Goal: Information Seeking & Learning: Check status

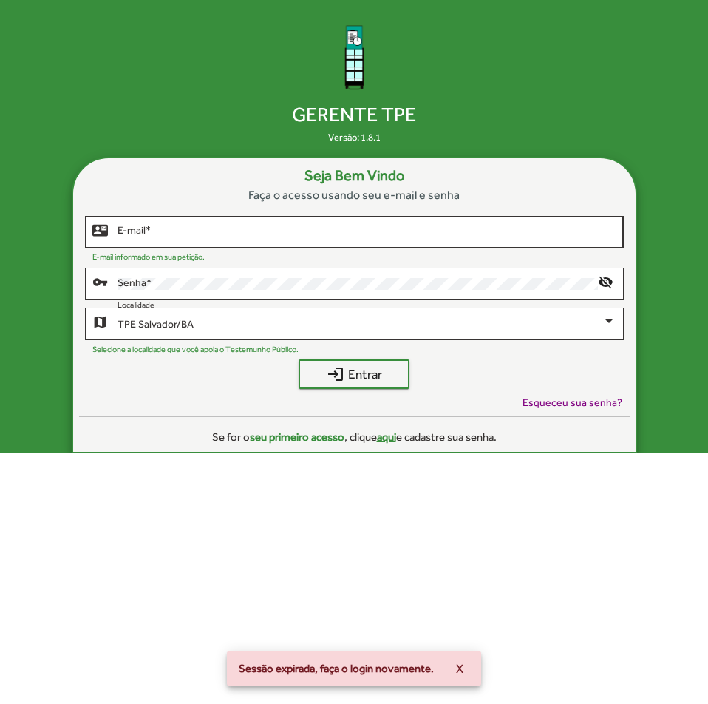
click at [333, 232] on input "E-mail *" at bounding box center [367, 232] width 498 height 12
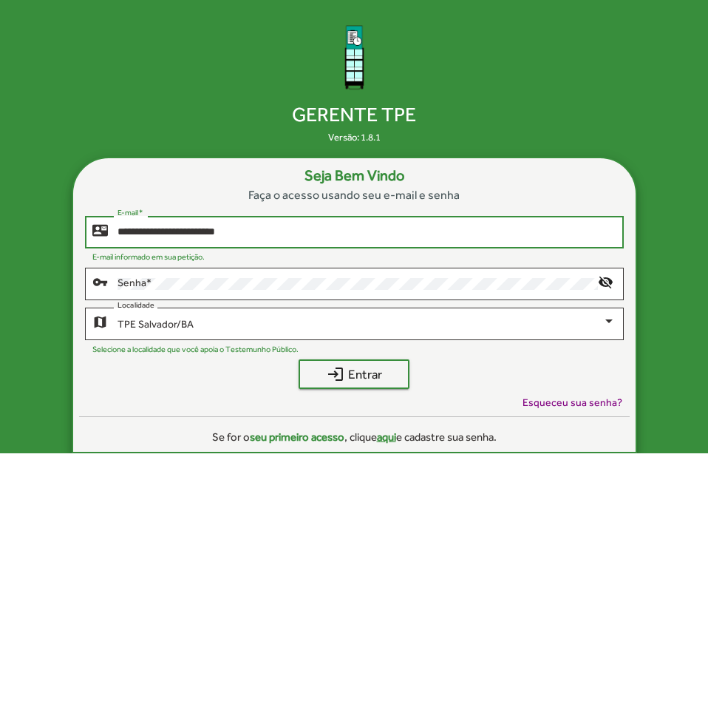
type input "**********"
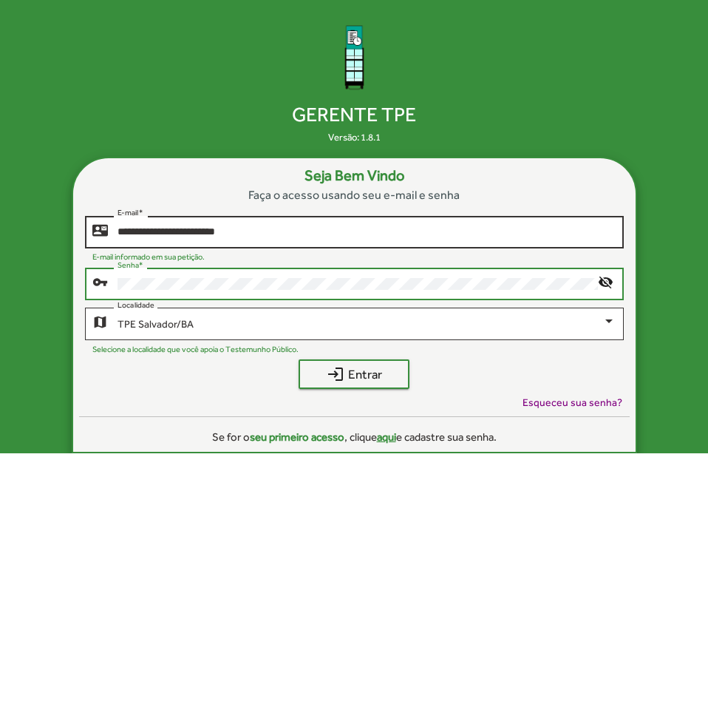
click at [299, 359] on button "login Entrar" at bounding box center [354, 374] width 111 height 30
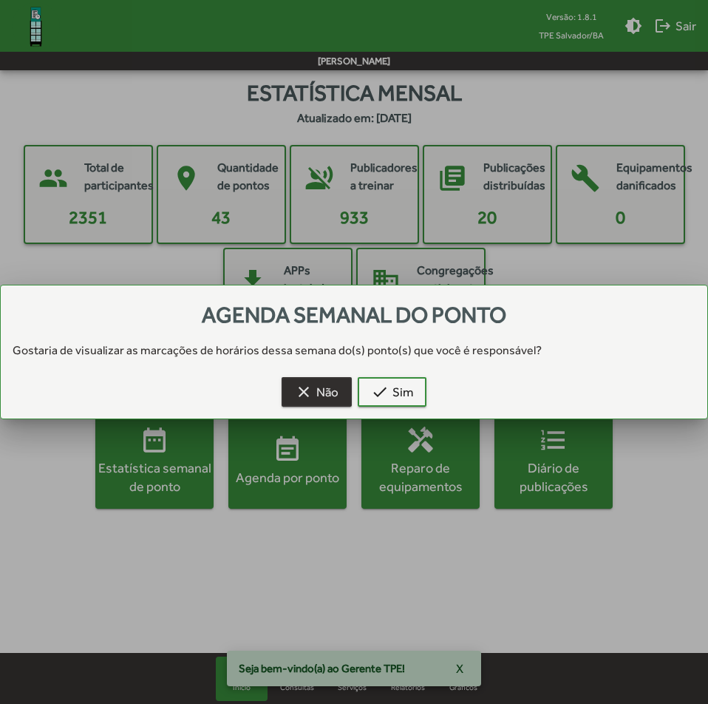
click at [313, 393] on span "clear Não" at bounding box center [317, 391] width 44 height 27
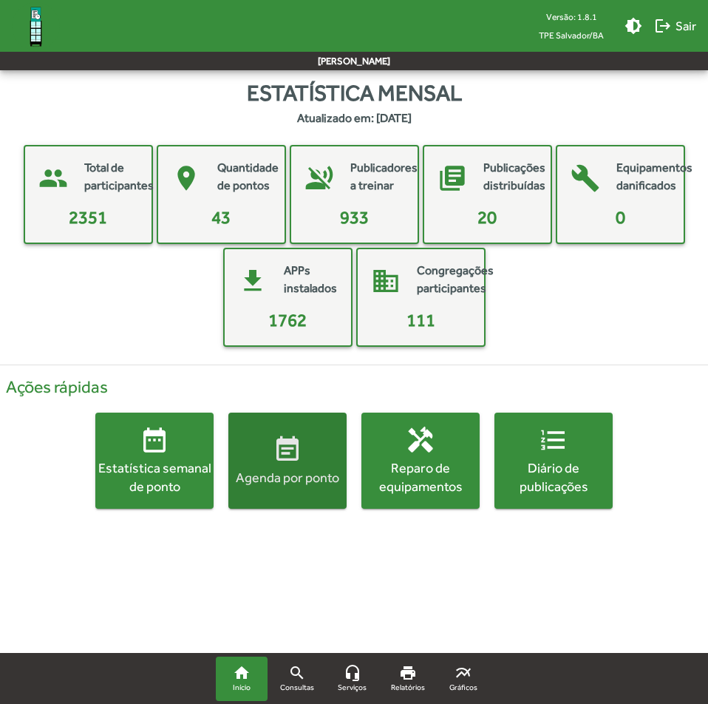
click at [279, 469] on div "Agenda por ponto" at bounding box center [287, 477] width 118 height 18
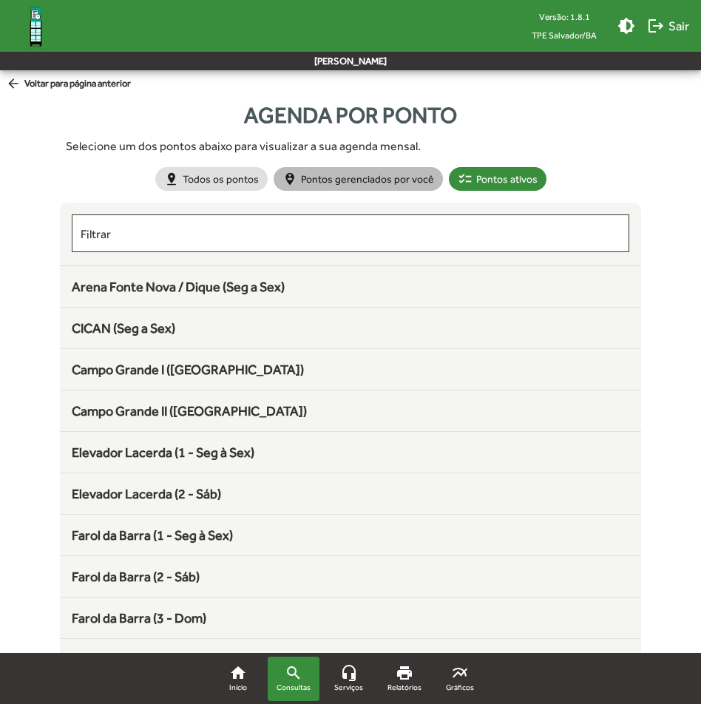
click at [355, 185] on mat-chip "person_pin_circle Pontos gerenciados por você" at bounding box center [358, 179] width 169 height 24
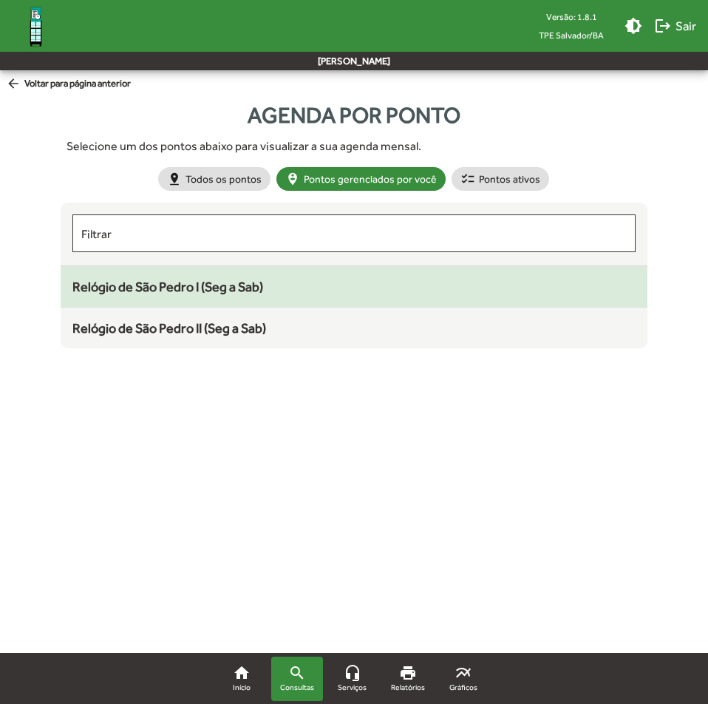
click at [227, 286] on span "Relógio de São Pedro I (Seg a Sab)" at bounding box center [167, 287] width 191 height 16
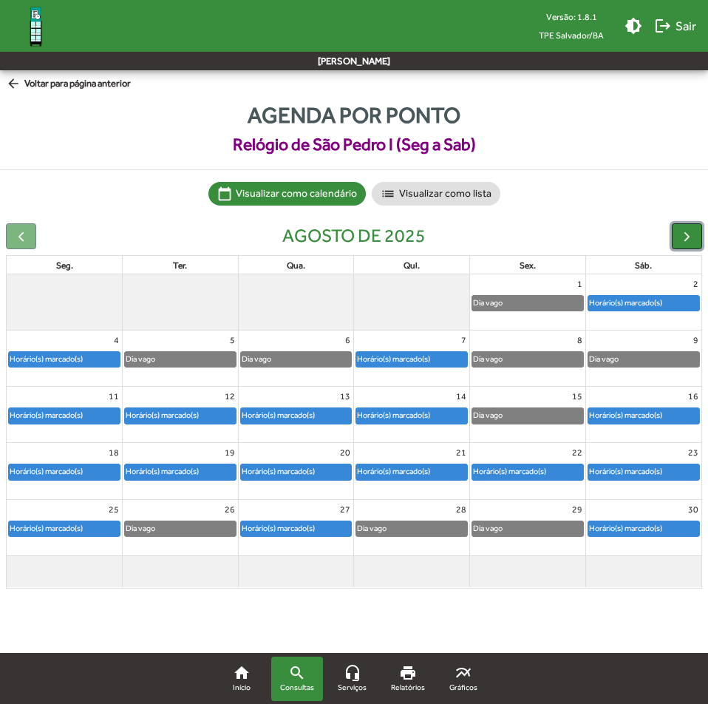
click at [688, 228] on button "button" at bounding box center [687, 236] width 30 height 26
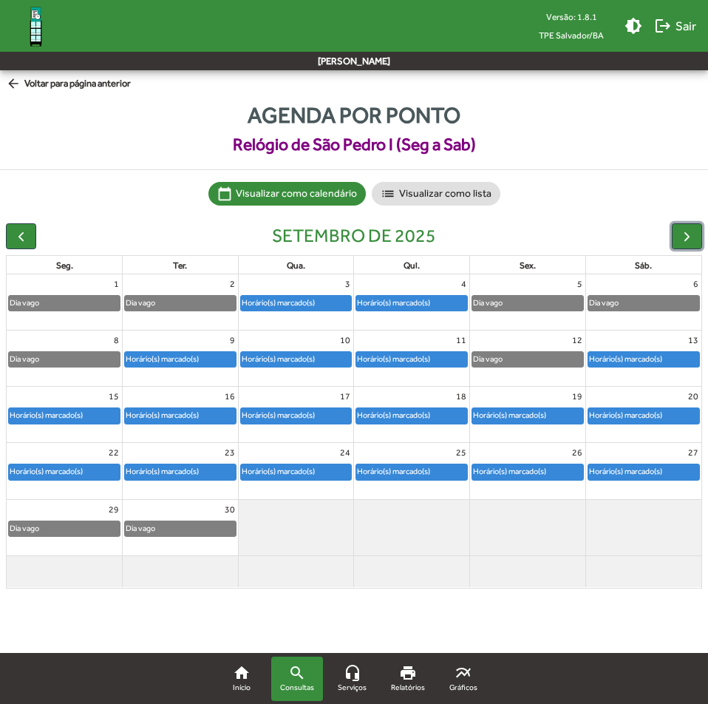
click at [285, 299] on div "Horário(s) marcado(s)" at bounding box center [278, 303] width 75 height 14
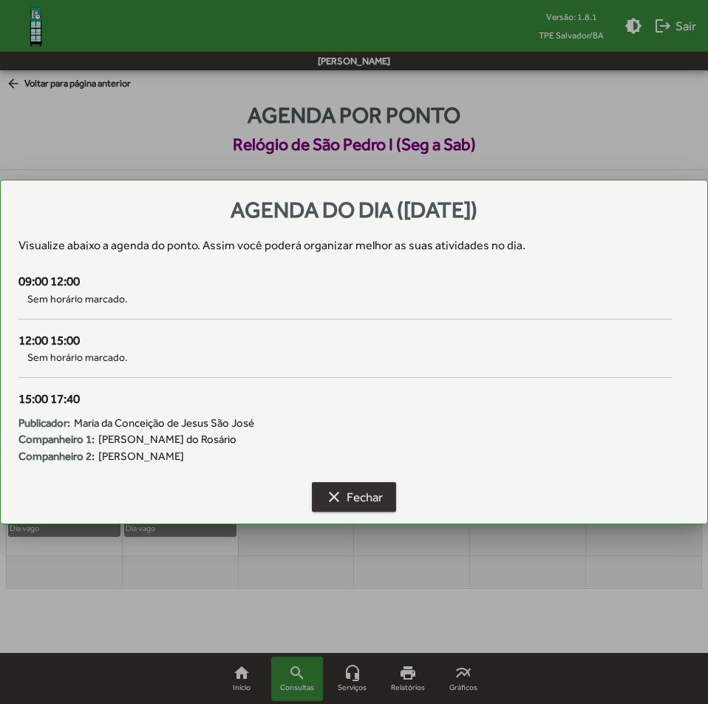
click at [356, 497] on span "clear Fechar" at bounding box center [354, 496] width 58 height 27
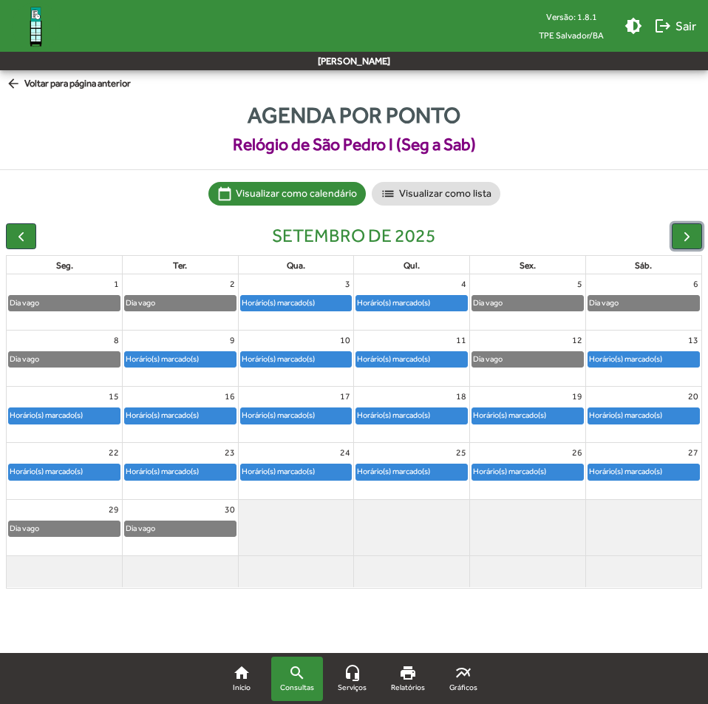
click at [411, 302] on div "Horário(s) marcado(s)" at bounding box center [393, 303] width 75 height 14
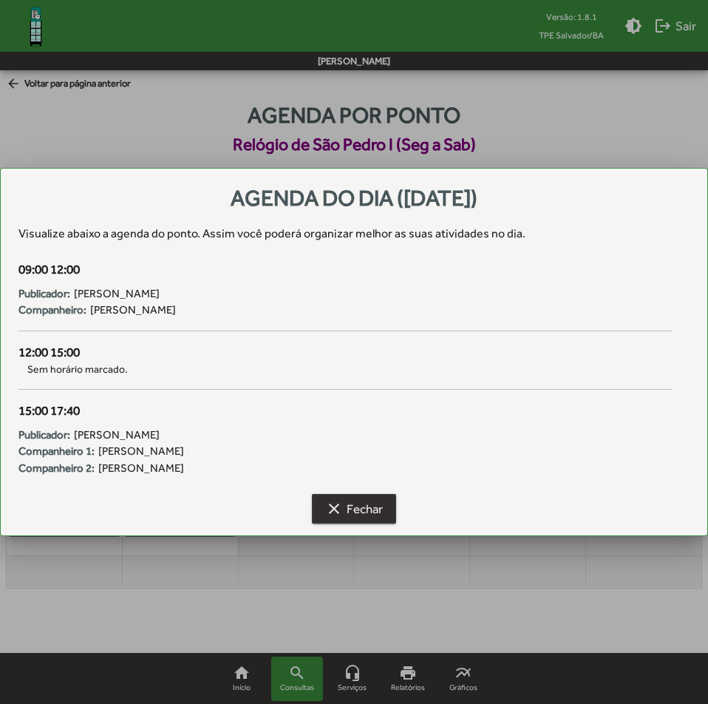
click at [334, 517] on span "clear Fechar" at bounding box center [354, 508] width 58 height 27
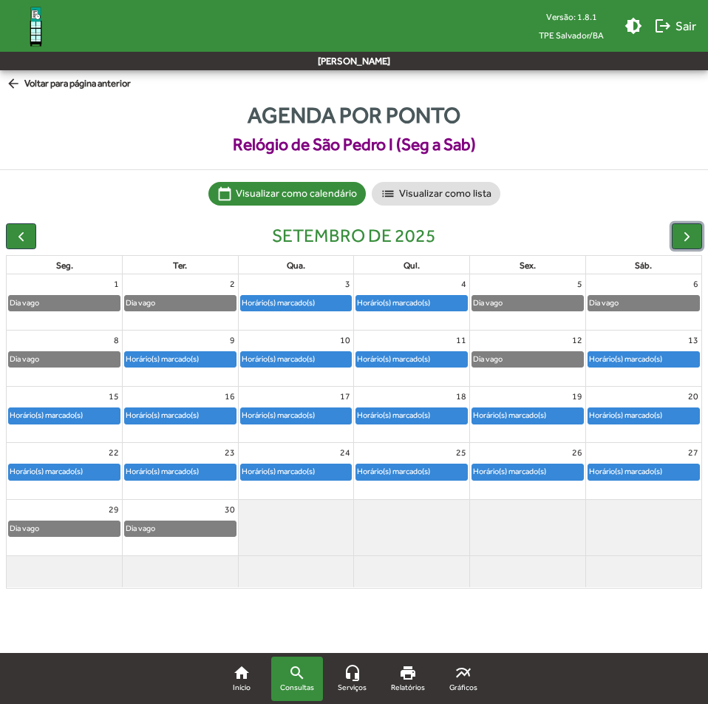
click at [316, 304] on div "Horário(s) marcado(s)" at bounding box center [278, 303] width 75 height 14
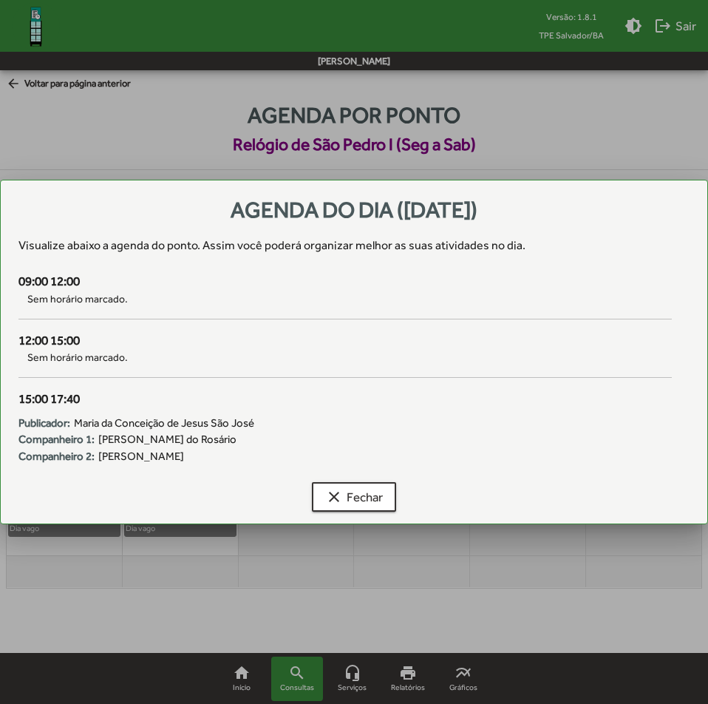
click at [393, 537] on div at bounding box center [354, 352] width 708 height 704
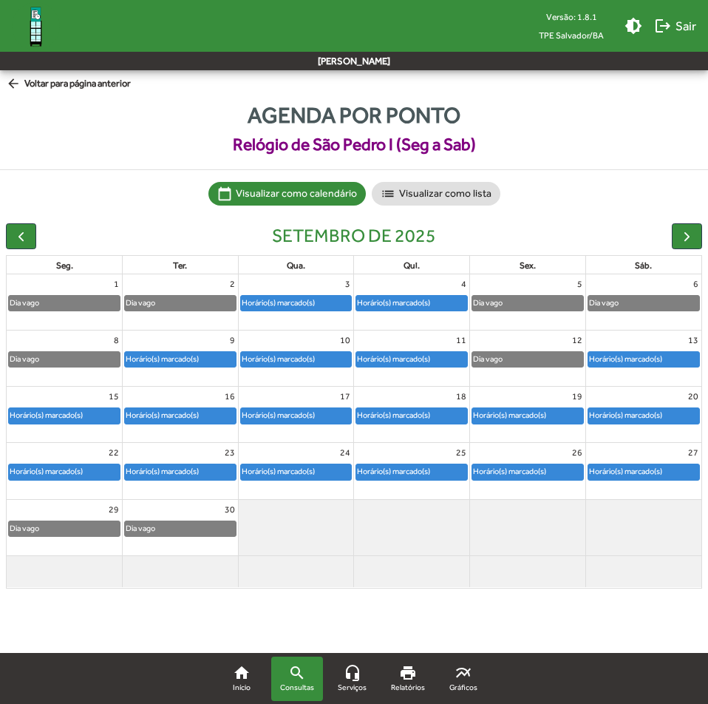
click at [18, 85] on mat-icon "arrow_back" at bounding box center [15, 84] width 18 height 16
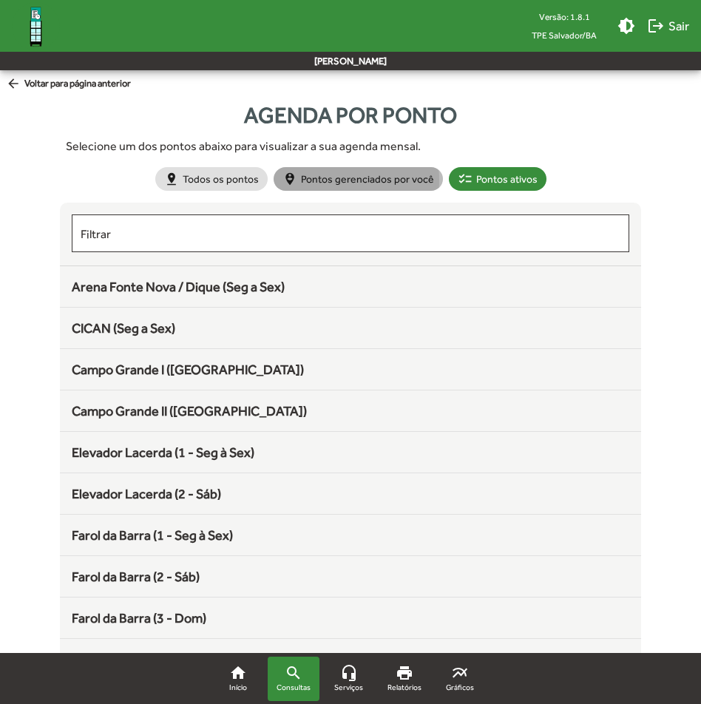
click at [332, 179] on mat-chip "person_pin_circle Pontos gerenciados por você" at bounding box center [358, 179] width 169 height 24
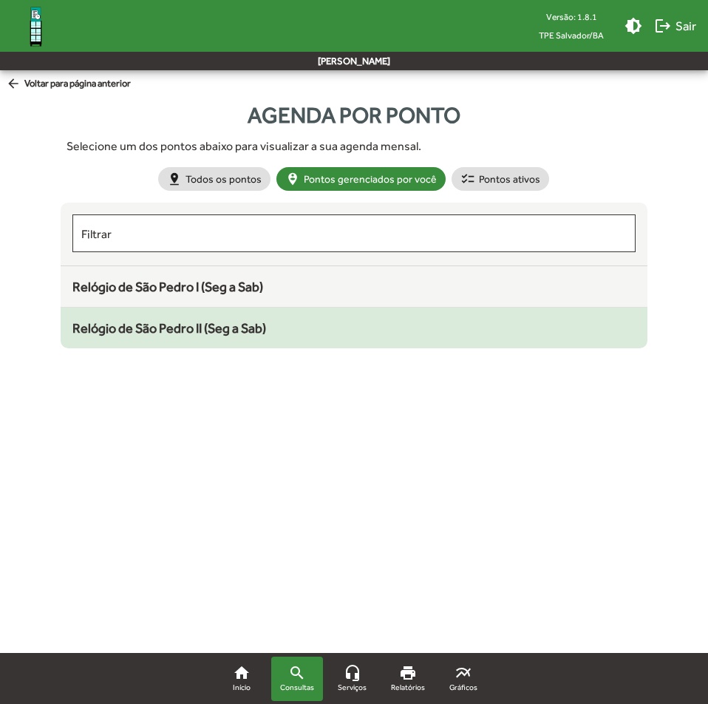
click at [219, 316] on mat-list-item "Relógio de São Pedro II (Seg a Sab)" at bounding box center [354, 328] width 587 height 41
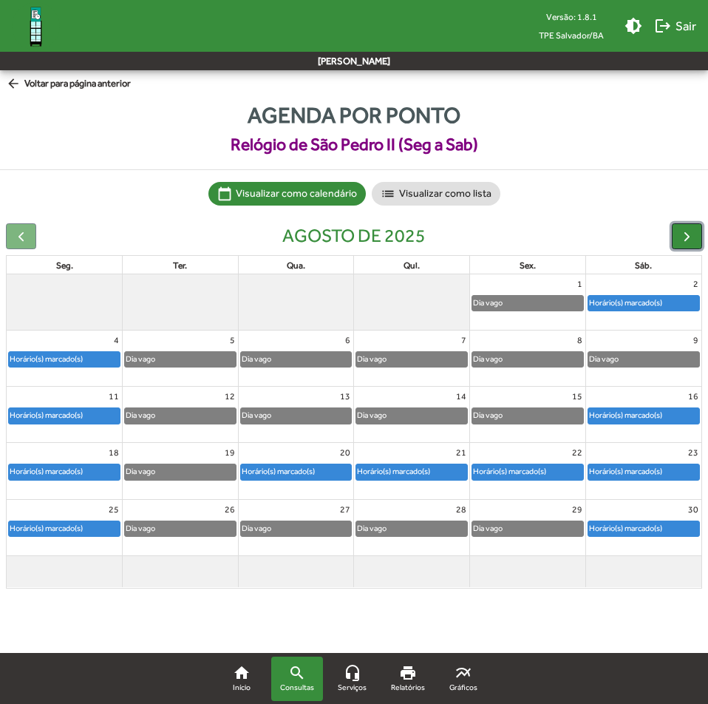
click at [695, 232] on button "button" at bounding box center [687, 236] width 30 height 26
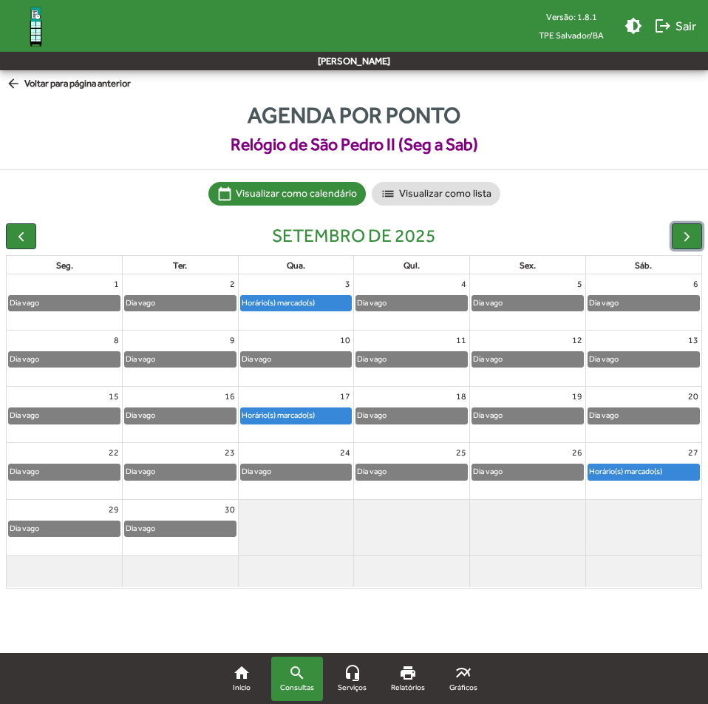
click at [298, 297] on div "Horário(s) marcado(s)" at bounding box center [278, 303] width 75 height 14
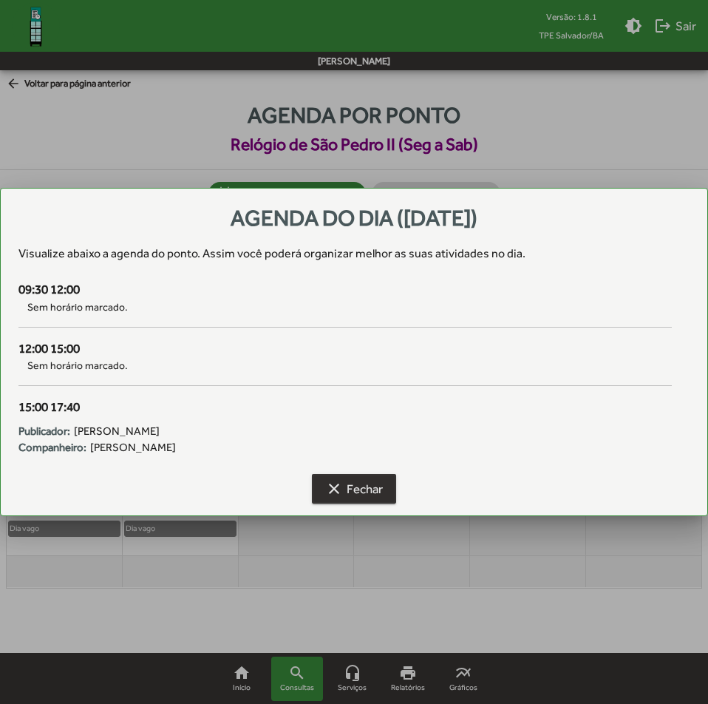
click at [375, 491] on span "clear Fechar" at bounding box center [354, 488] width 58 height 27
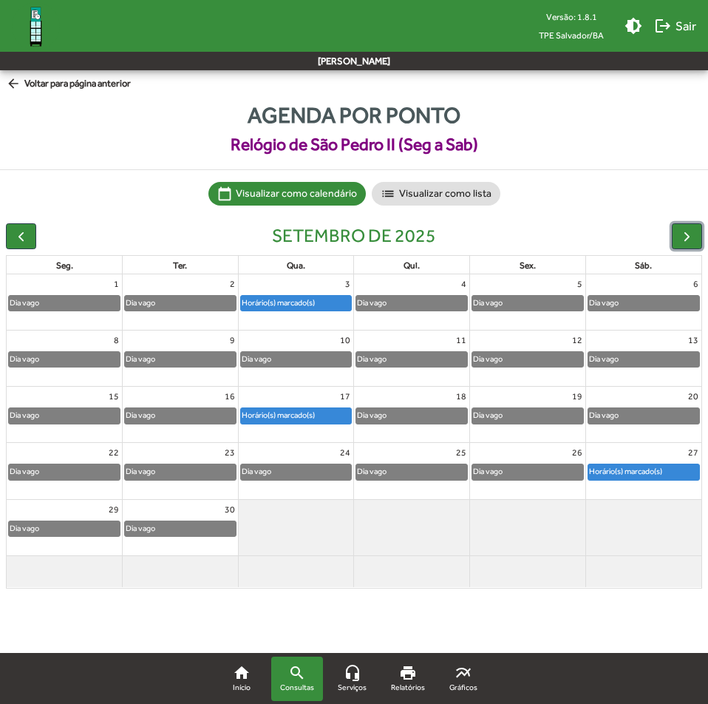
click at [305, 300] on div "Horário(s) marcado(s)" at bounding box center [278, 303] width 75 height 14
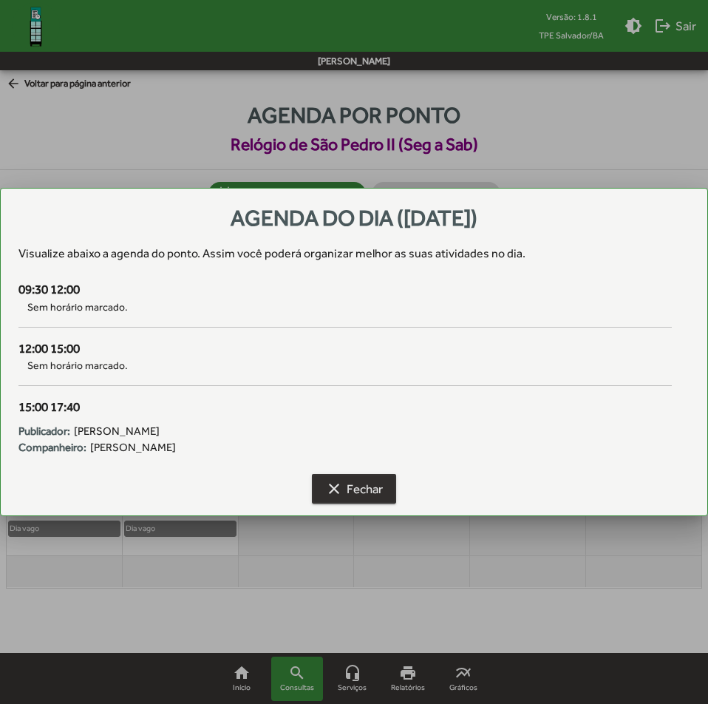
click at [366, 478] on span "clear Fechar" at bounding box center [354, 488] width 58 height 27
